Goal: Task Accomplishment & Management: Manage account settings

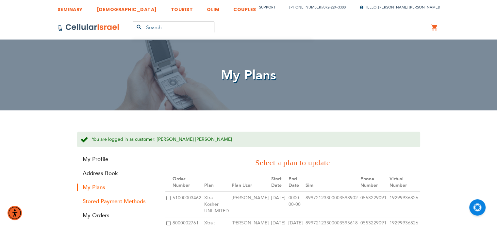
click at [110, 200] on link "Stored Payment Methods" at bounding box center [116, 202] width 78 height 8
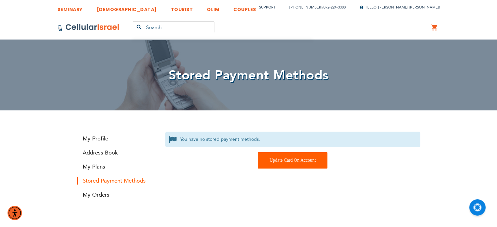
click at [278, 164] on div "Update Card On Account" at bounding box center [293, 160] width 70 height 16
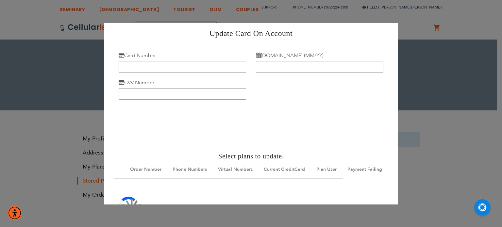
click at [193, 61] on div "Card Number" at bounding box center [182, 62] width 127 height 21
click at [194, 65] on input "Card Number" at bounding box center [182, 66] width 127 height 11
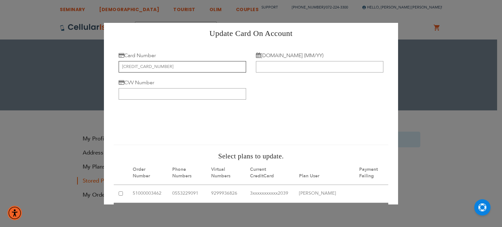
type input "6011 0077 9772 7186"
type input "01/27"
type input "899"
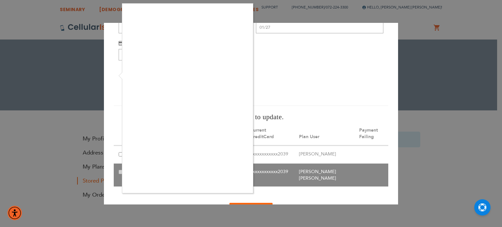
scroll to position [42, 0]
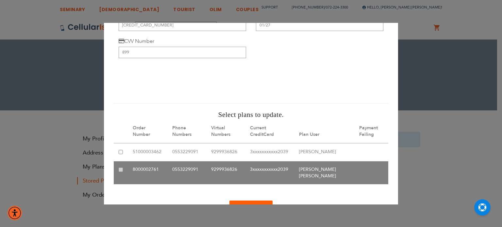
click at [122, 153] on input "checkbox" at bounding box center [121, 152] width 4 height 4
checkbox input "true"
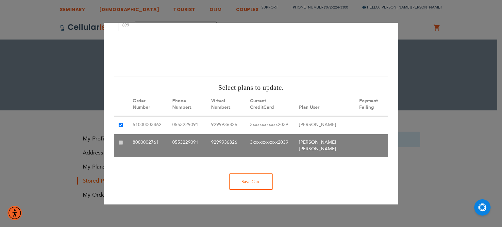
click at [247, 175] on div "Save Card" at bounding box center [250, 182] width 43 height 16
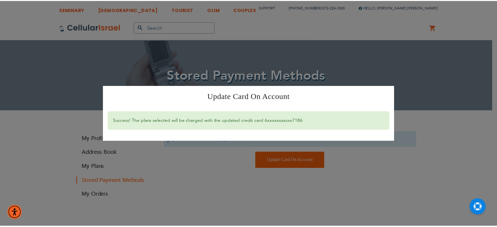
scroll to position [0, 0]
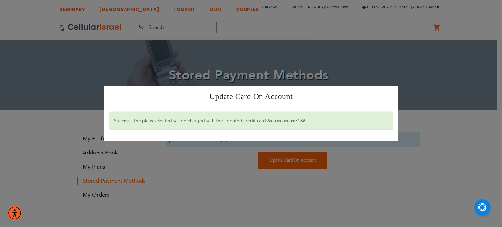
click at [259, 38] on div "Update Card On Account × Success! The plans selected will be charged with the u…" at bounding box center [251, 113] width 502 height 227
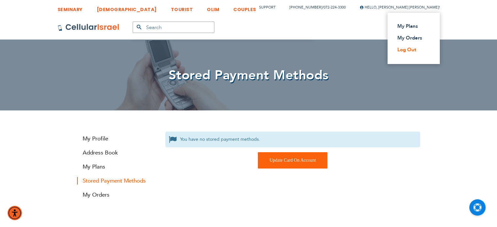
click at [409, 51] on link "Log Out" at bounding box center [412, 49] width 29 height 7
